Goal: Find contact information: Find contact information

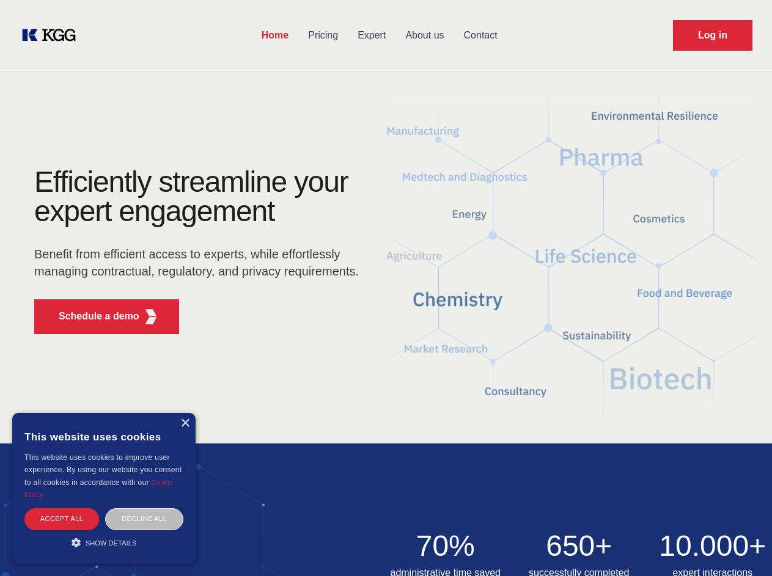
click at [386, 288] on div "Efficiently streamline your expert engagement Benefit from efficient access to …" at bounding box center [200, 255] width 371 height 177
click at [92, 316] on p "Schedule a demo" at bounding box center [99, 316] width 81 height 15
click at [185, 423] on div "× This website uses cookies This website uses cookies to improve user experienc…" at bounding box center [103, 488] width 183 height 151
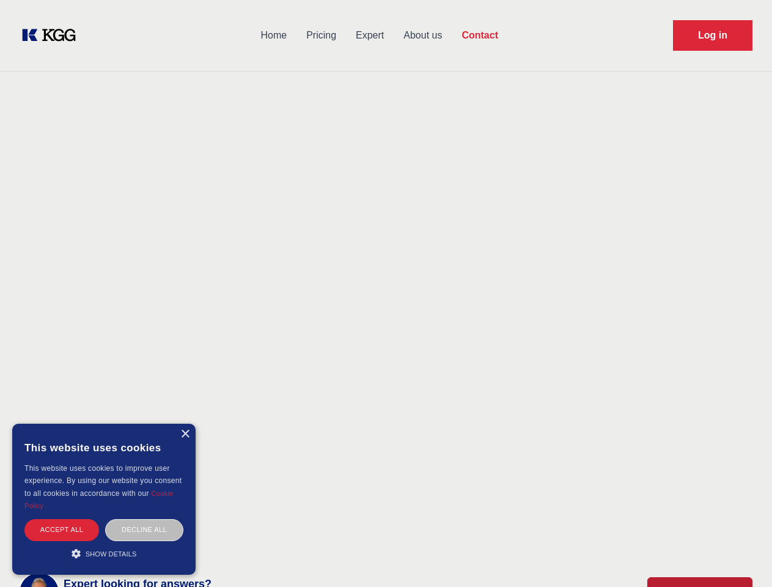
click at [62, 519] on div "Accept all" at bounding box center [61, 529] width 75 height 21
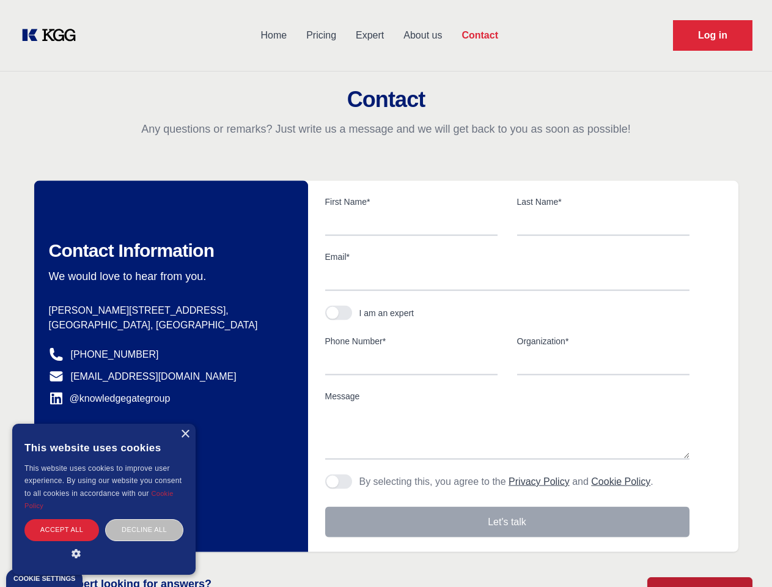
click at [144, 519] on div "Decline all" at bounding box center [144, 529] width 78 height 21
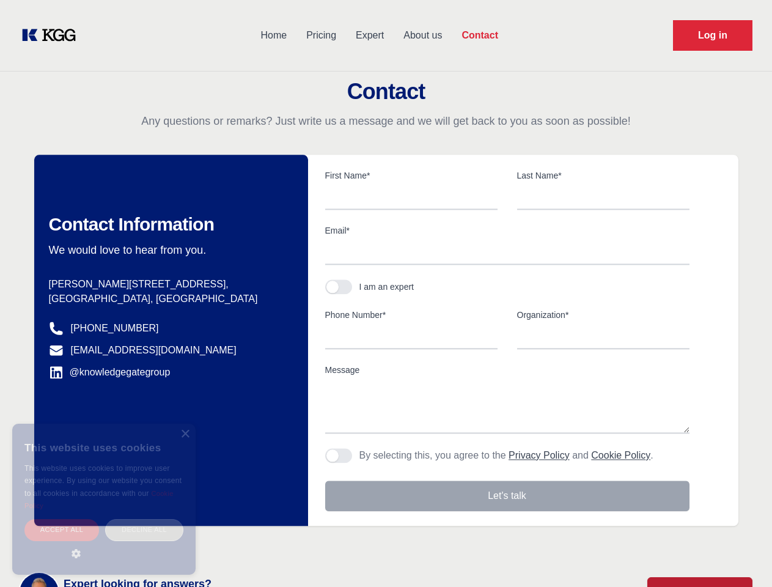
click at [104, 543] on main "Contact Any questions or remarks? Just write us a message and we will get back …" at bounding box center [386, 318] width 772 height 636
